Goal: Task Accomplishment & Management: Manage account settings

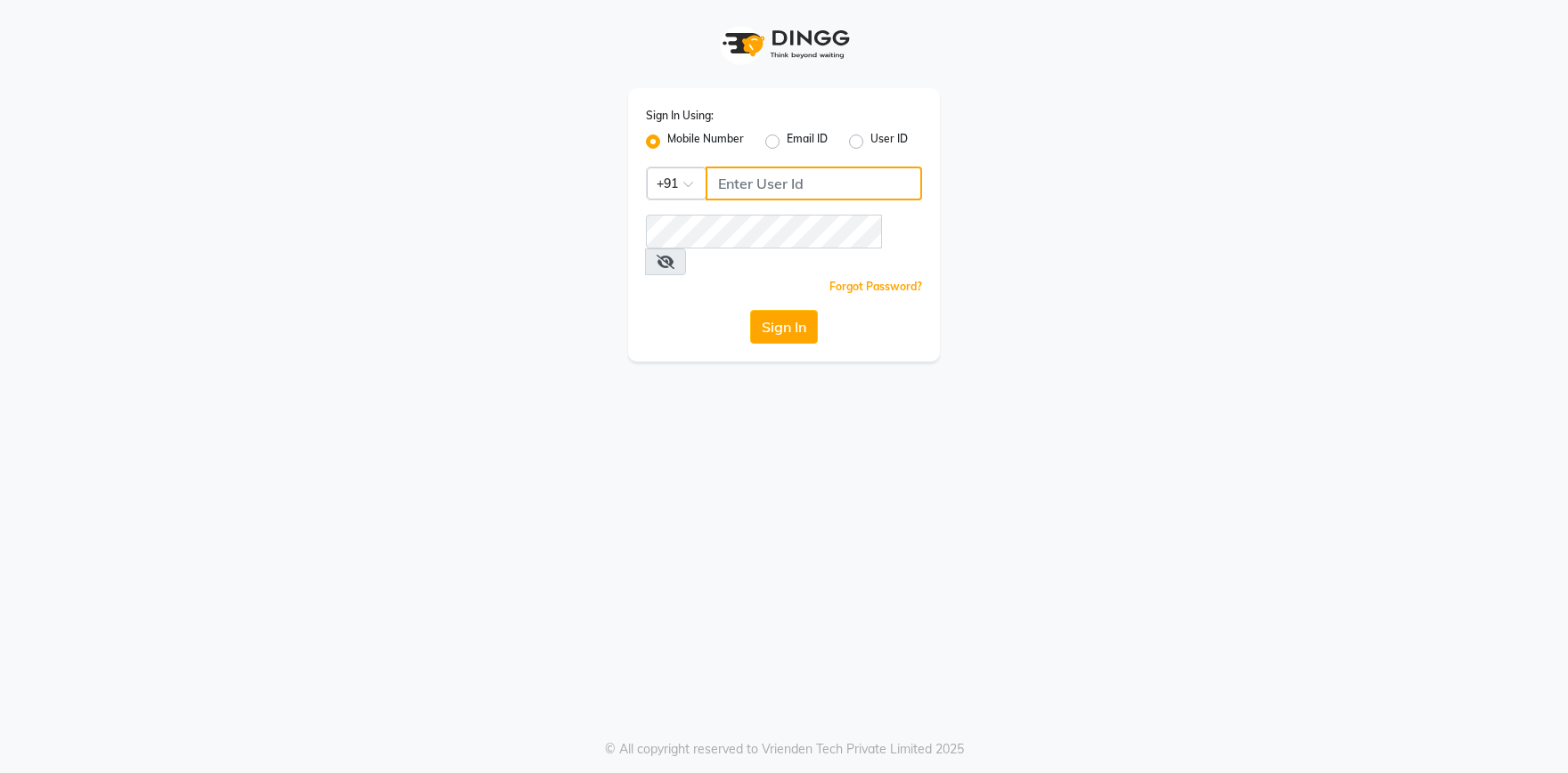
click at [733, 185] on input "Username" at bounding box center [814, 182] width 217 height 33
type input "9878122077"
click at [768, 310] on button "Sign In" at bounding box center [783, 326] width 68 height 33
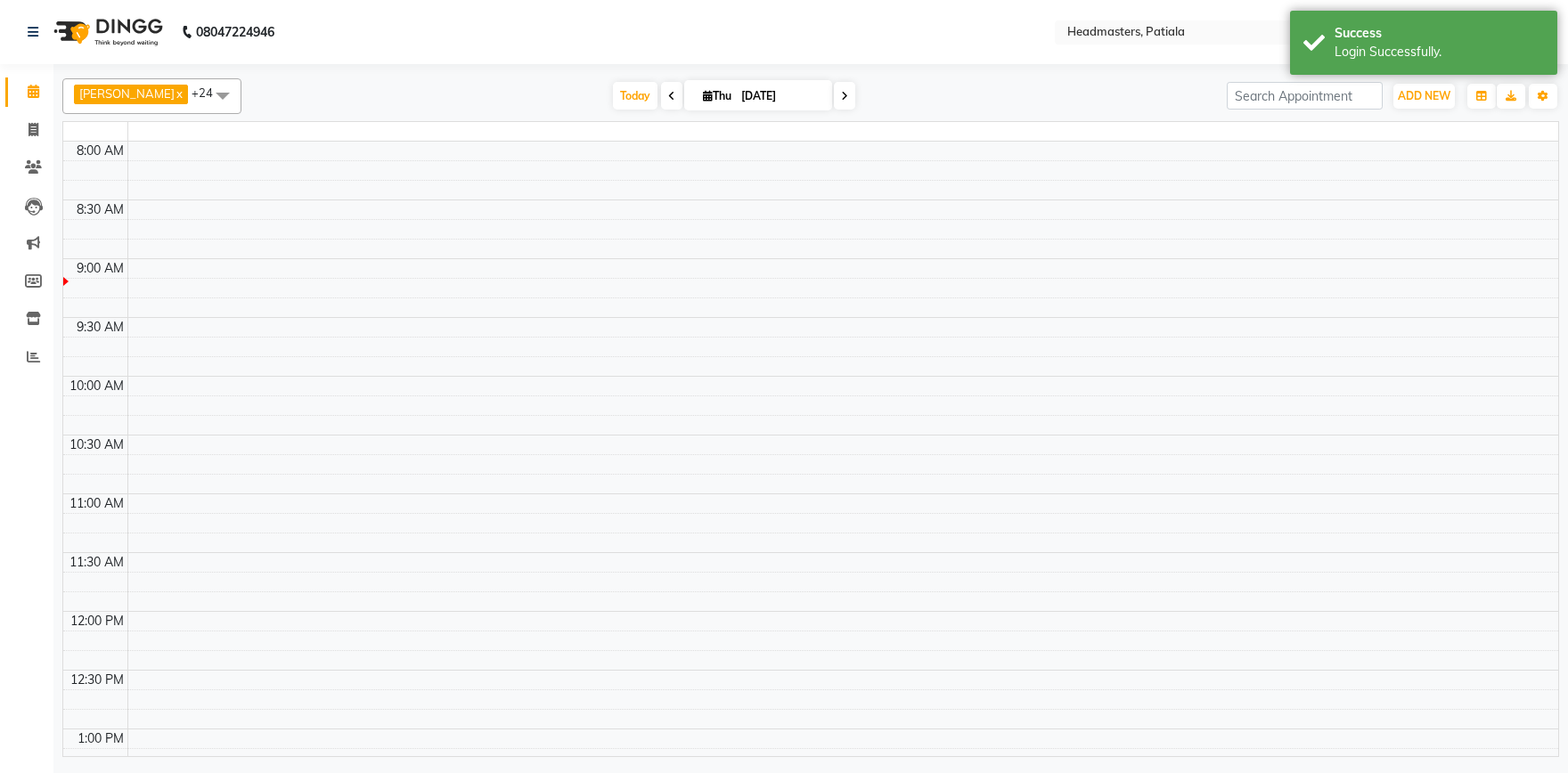
select select "en"
